Goal: Navigation & Orientation: Go to known website

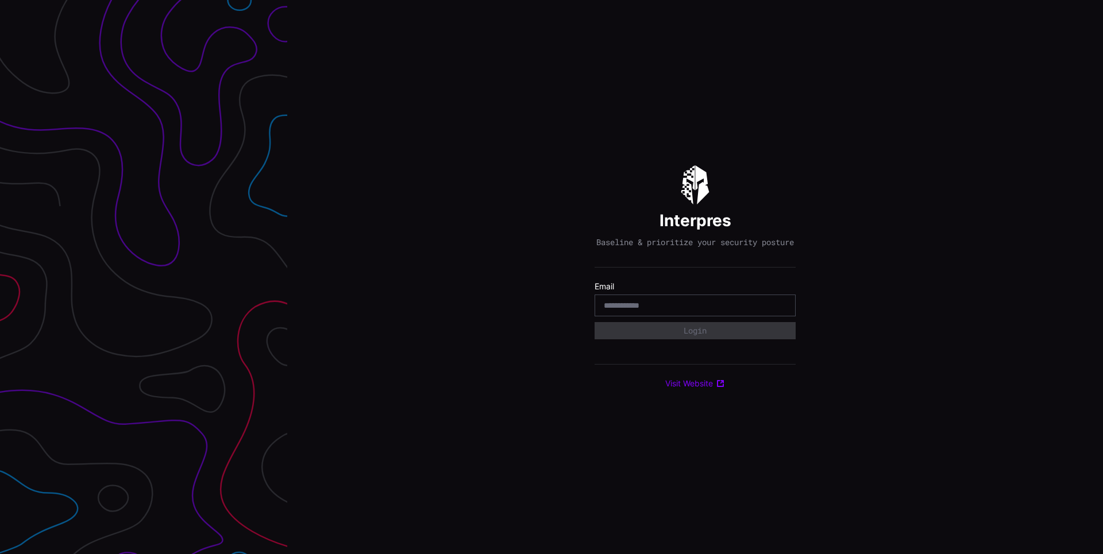
click at [661, 311] on input "email" at bounding box center [695, 305] width 183 height 10
type input "**********"
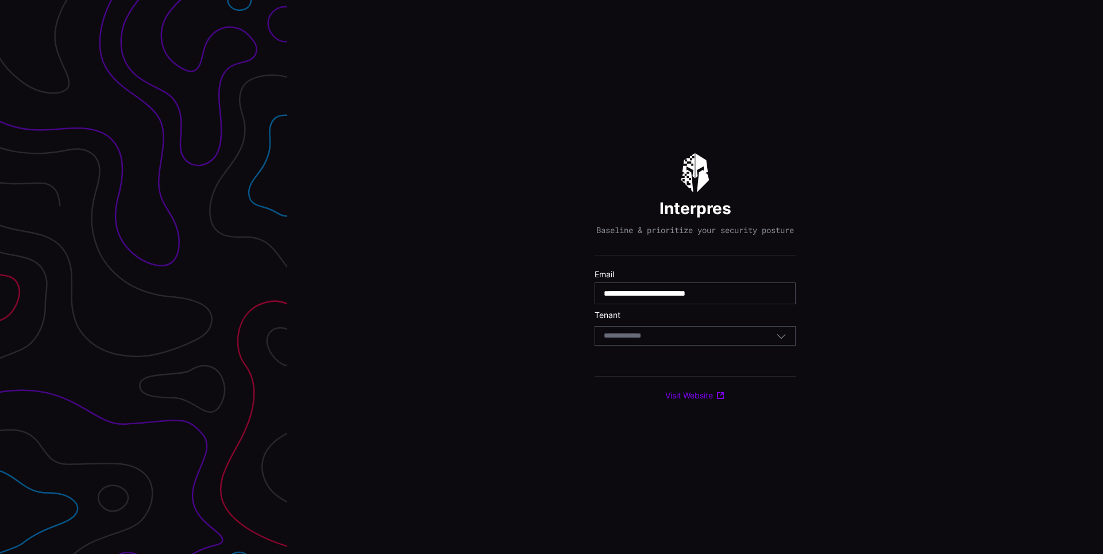
click at [711, 341] on div "Select Tenant" at bounding box center [690, 336] width 172 height 10
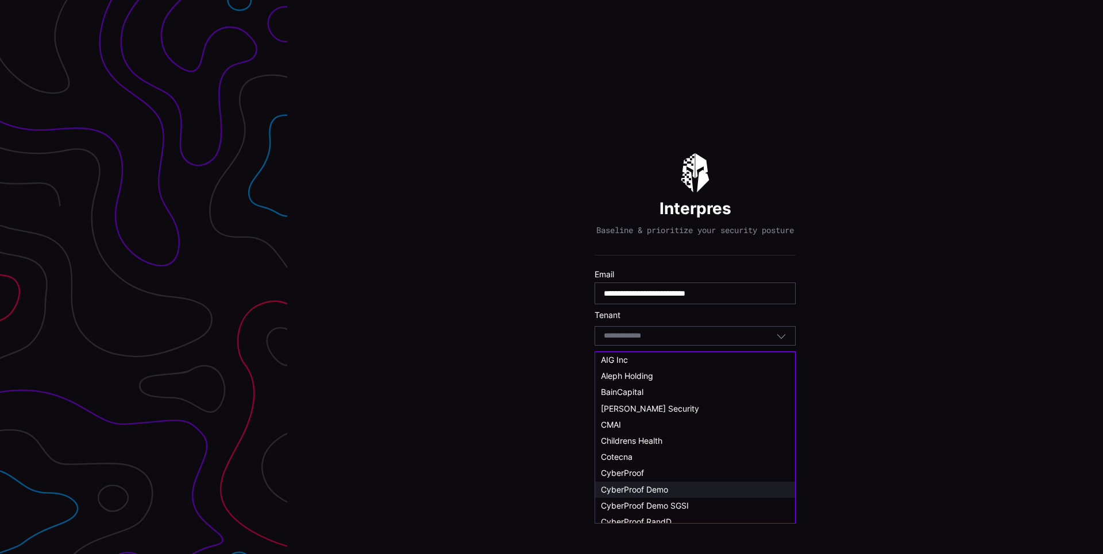
click at [665, 494] on span "CyberProof Demo" at bounding box center [634, 490] width 67 height 10
